Goal: Information Seeking & Learning: Find specific fact

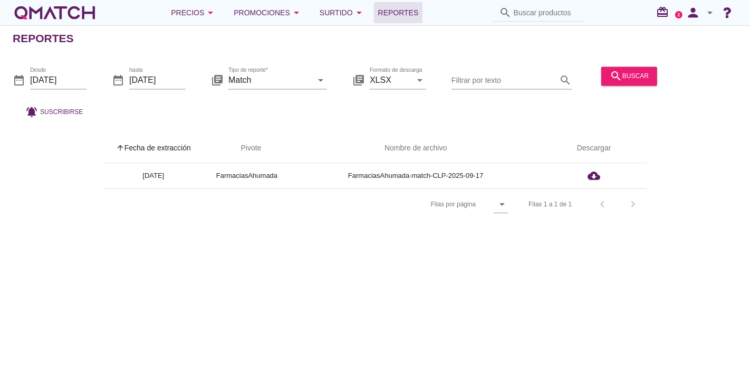
drag, startPoint x: 89, startPoint y: 18, endPoint x: 86, endPoint y: 23, distance: 5.9
click at [89, 18] on div "white-qmatch-logo" at bounding box center [55, 12] width 84 height 21
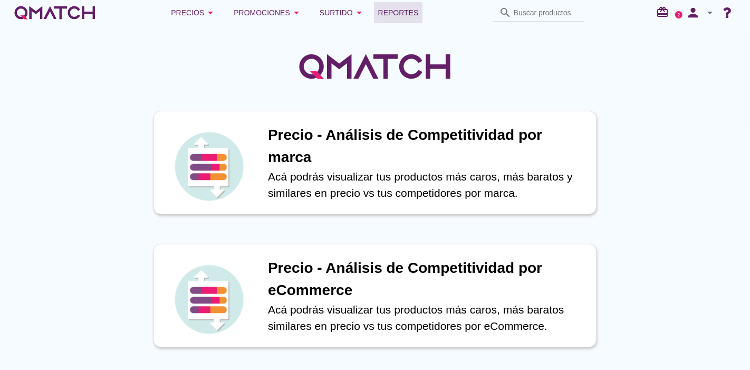
click at [405, 4] on link "Reportes" at bounding box center [398, 12] width 49 height 21
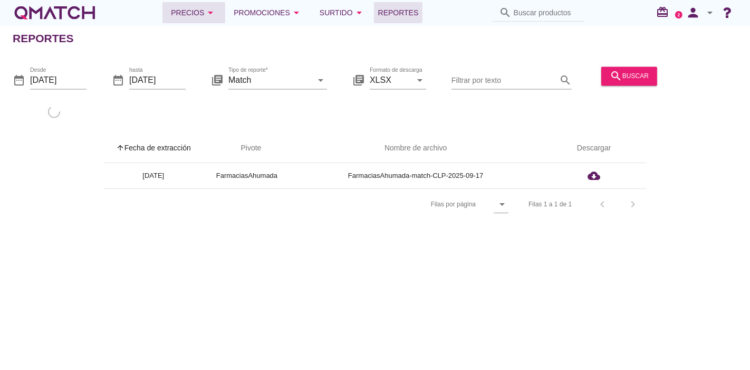
click at [197, 11] on div "Precios arrow_drop_down" at bounding box center [194, 12] width 46 height 13
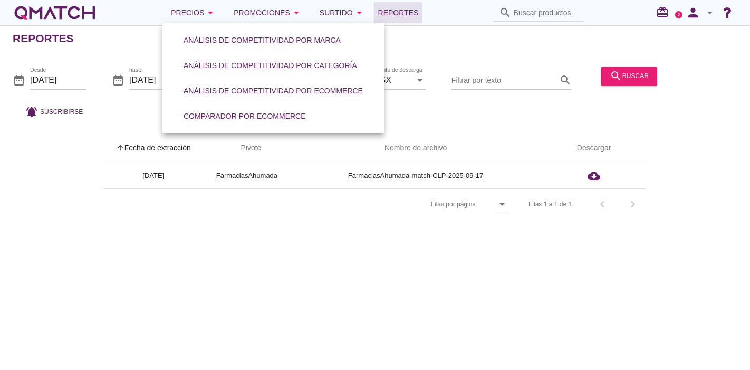
click at [81, 17] on div "white-qmatch-logo" at bounding box center [55, 12] width 84 height 21
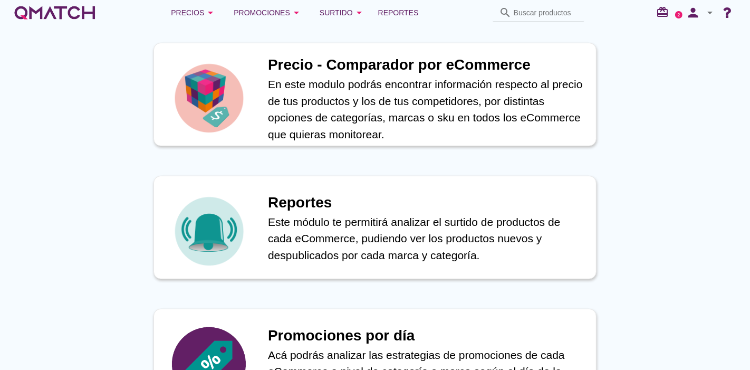
scroll to position [410, 0]
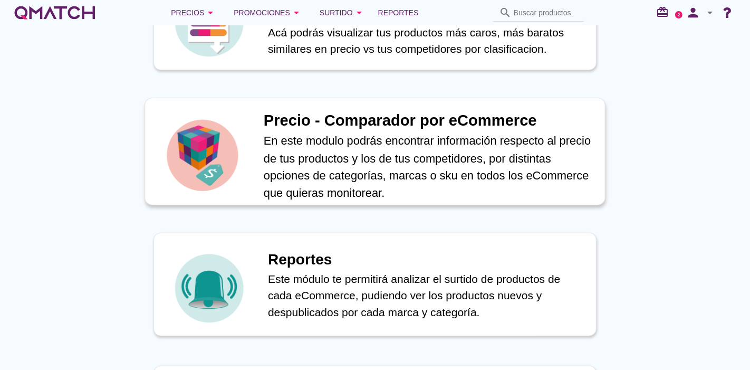
click at [364, 169] on p "En este modulo podrás encontrar información respecto al precio de tus productos…" at bounding box center [429, 166] width 330 height 69
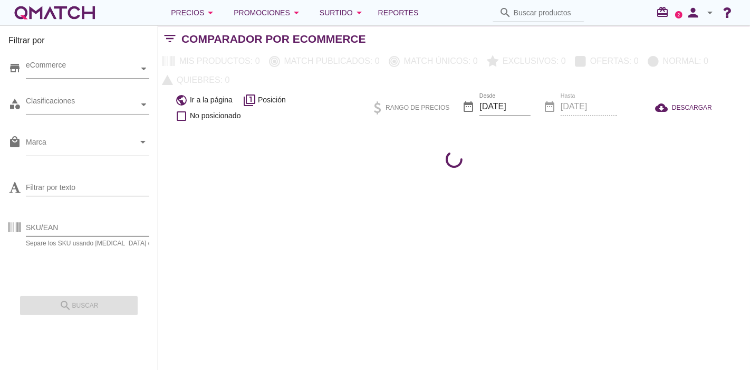
click at [57, 227] on input "SKU/EAN" at bounding box center [96, 227] width 141 height 17
paste input "45101"
type input "45101"
click at [99, 314] on div "search buscar" at bounding box center [79, 301] width 118 height 26
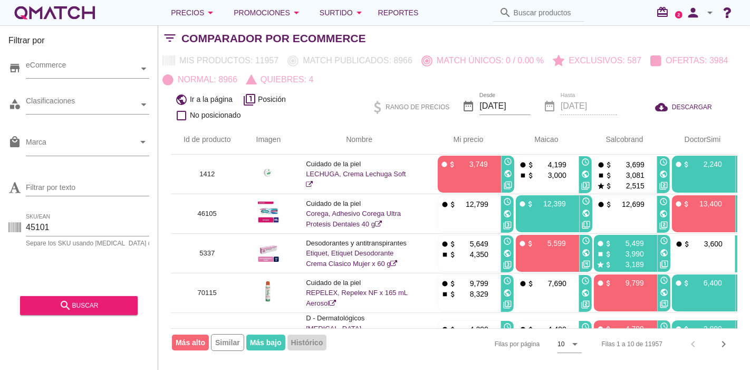
click at [105, 291] on div "search buscar" at bounding box center [79, 301] width 118 height 26
click at [104, 299] on div "search buscar" at bounding box center [78, 305] width 101 height 13
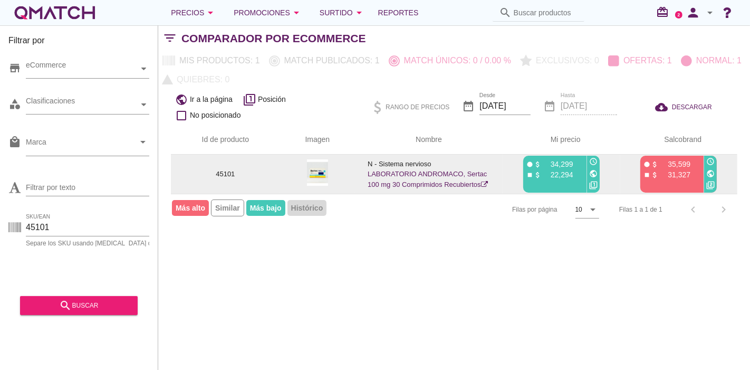
click at [306, 166] on td at bounding box center [317, 174] width 75 height 39
click at [309, 165] on img at bounding box center [317, 172] width 21 height 26
